Goal: Entertainment & Leisure: Consume media (video, audio)

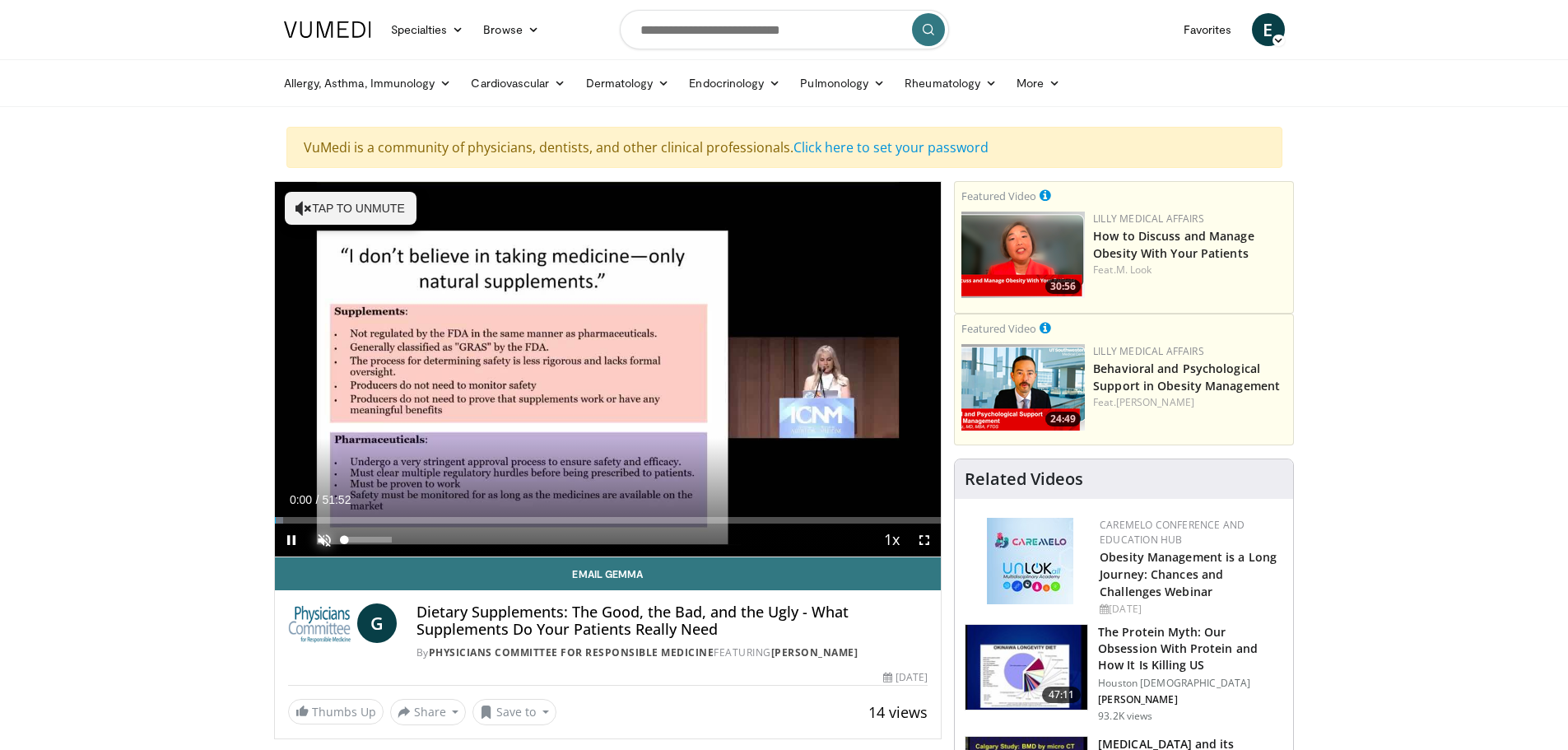
click at [323, 542] on span "Video Player" at bounding box center [324, 540] width 33 height 33
click at [366, 543] on div "Volume Level" at bounding box center [368, 540] width 47 height 6
click at [361, 541] on div "Volume Level" at bounding box center [353, 540] width 16 height 6
click at [356, 545] on div "26%" at bounding box center [369, 540] width 58 height 33
click at [351, 538] on div "12%" at bounding box center [368, 540] width 47 height 6
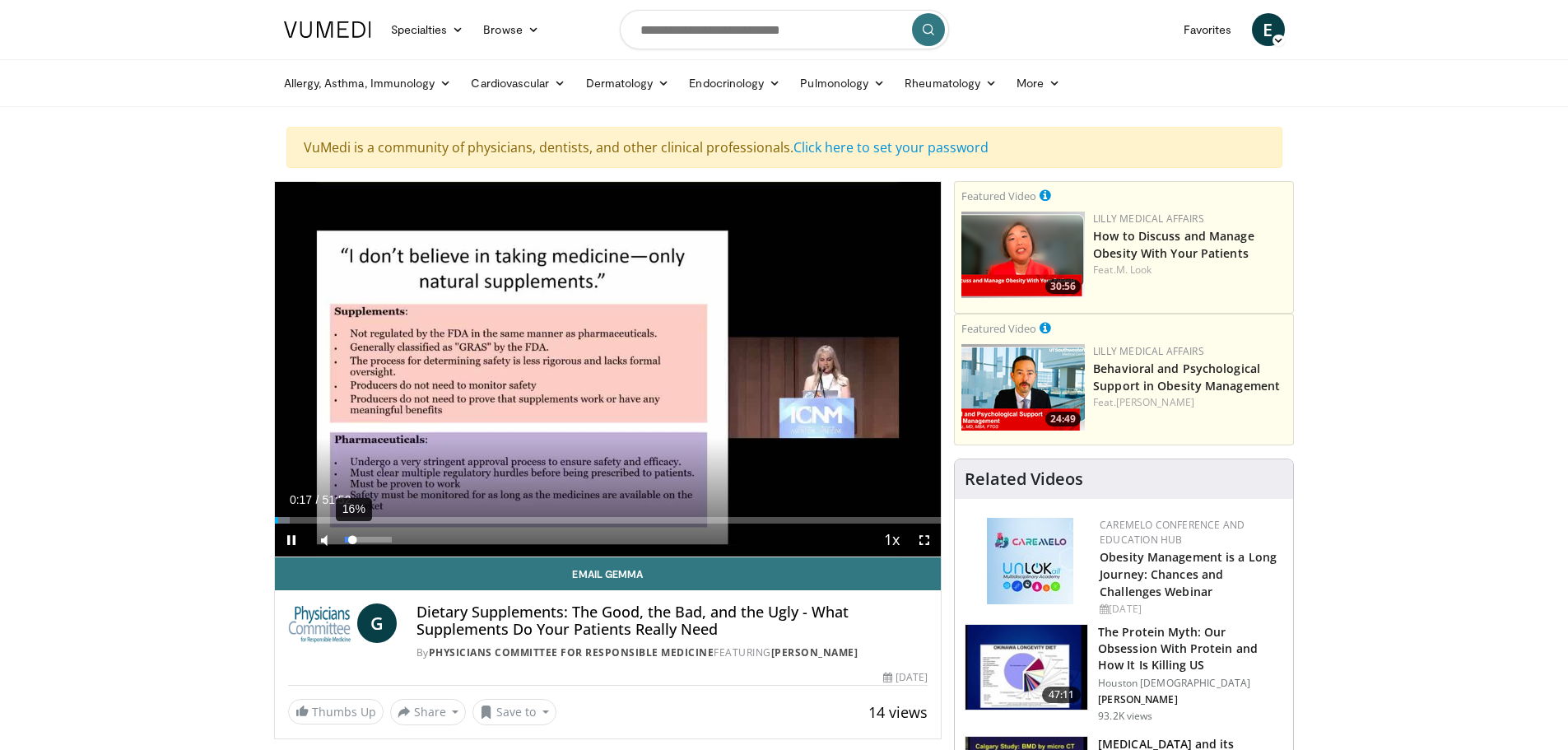
click at [353, 548] on div "16%" at bounding box center [369, 540] width 58 height 33
